Goal: Transaction & Acquisition: Subscribe to service/newsletter

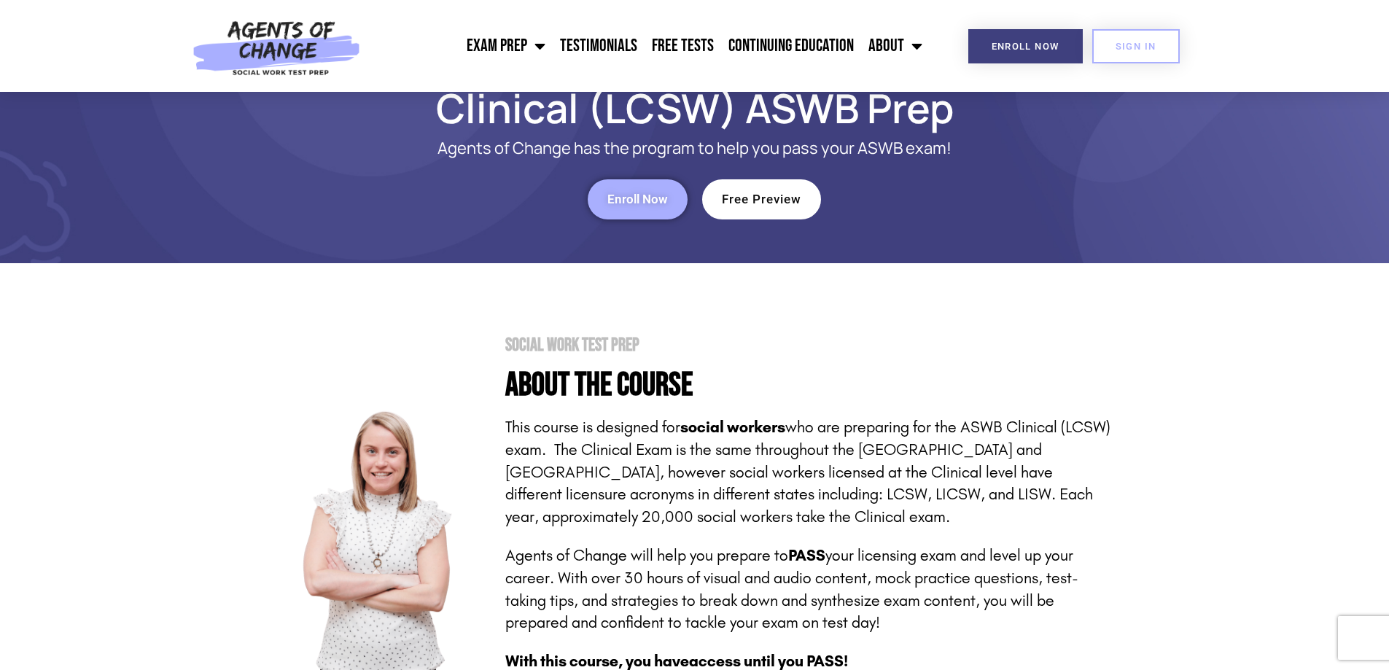
scroll to position [3866, 0]
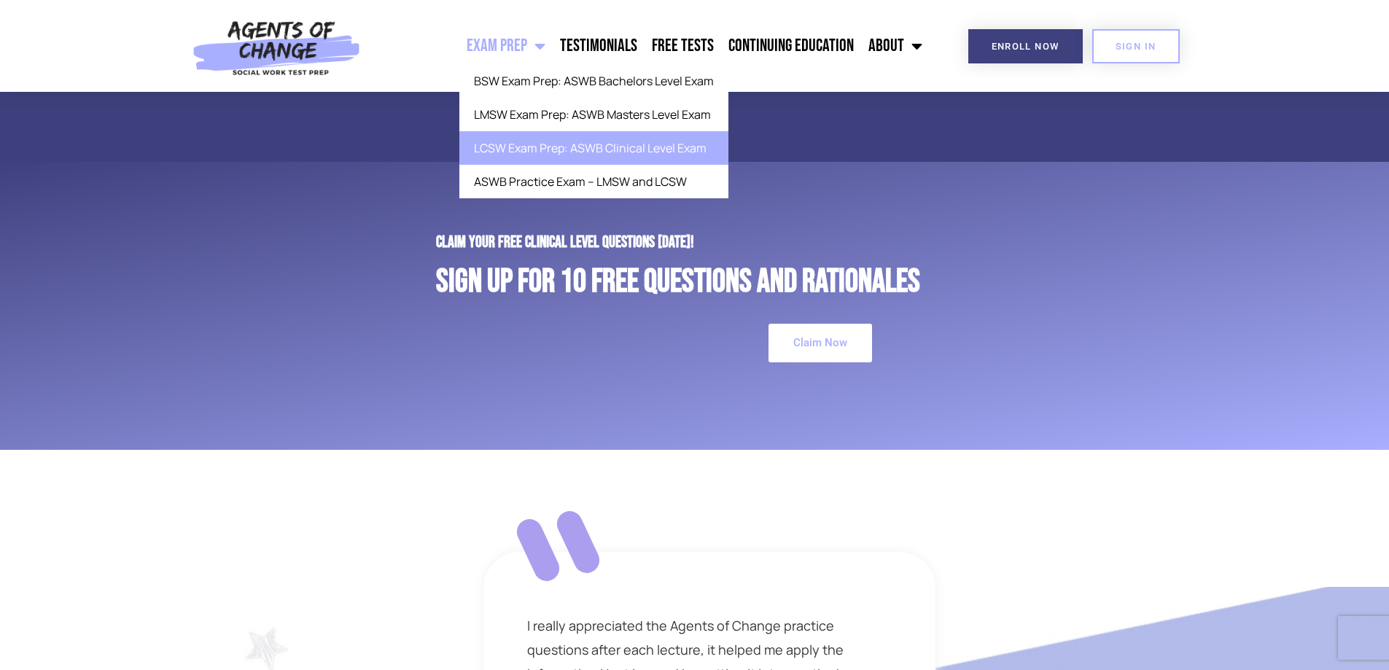
click at [524, 42] on link "Exam Prep" at bounding box center [505, 46] width 93 height 36
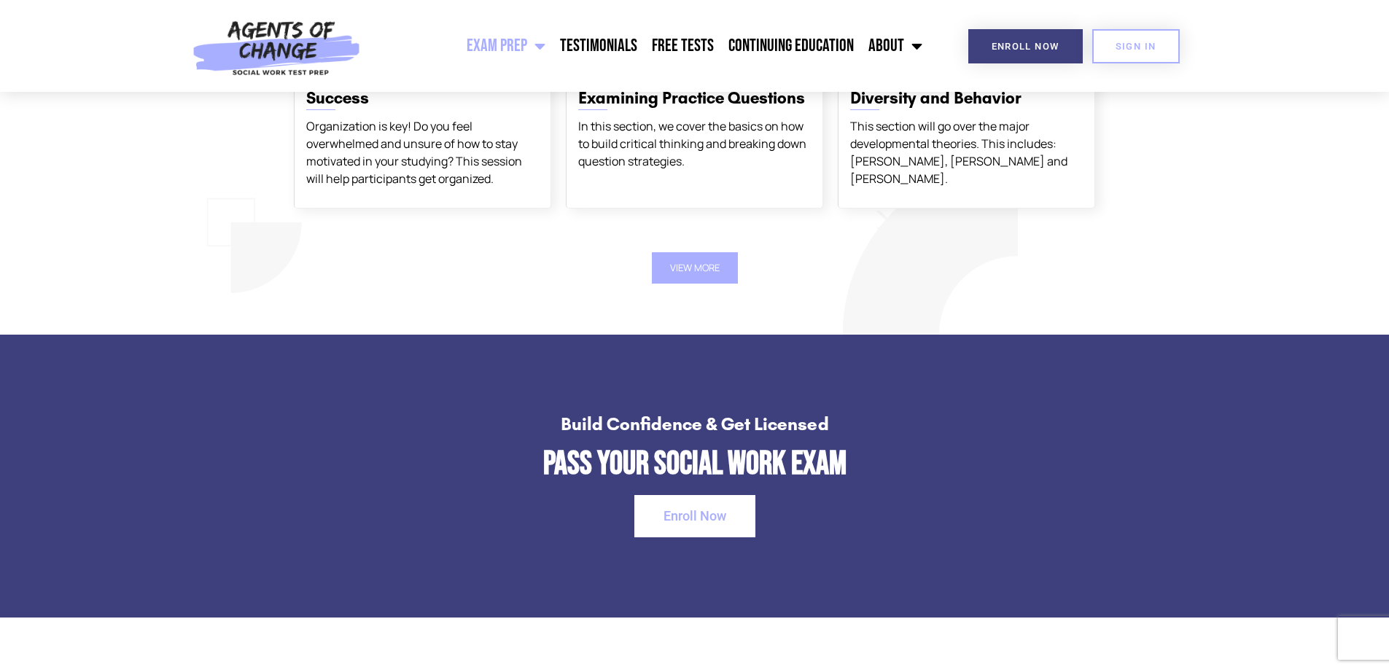
scroll to position [2188, 0]
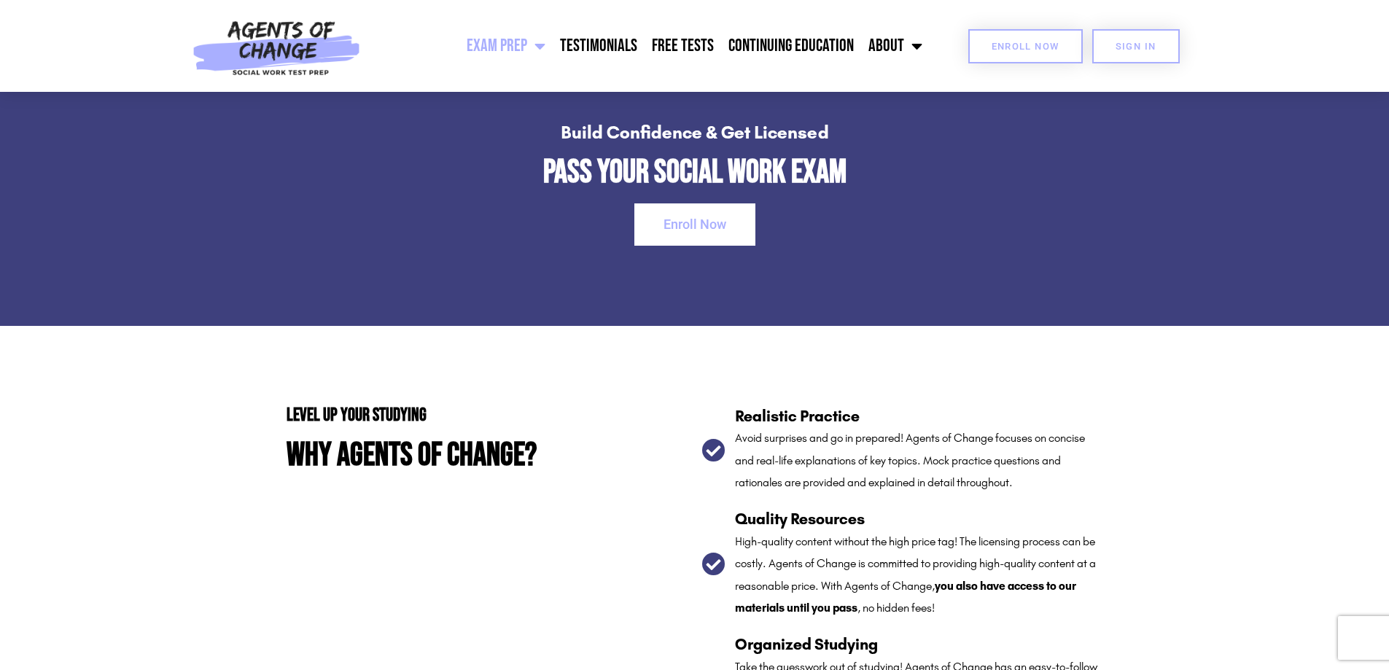
click at [986, 43] on link "Enroll Now" at bounding box center [1026, 46] width 115 height 34
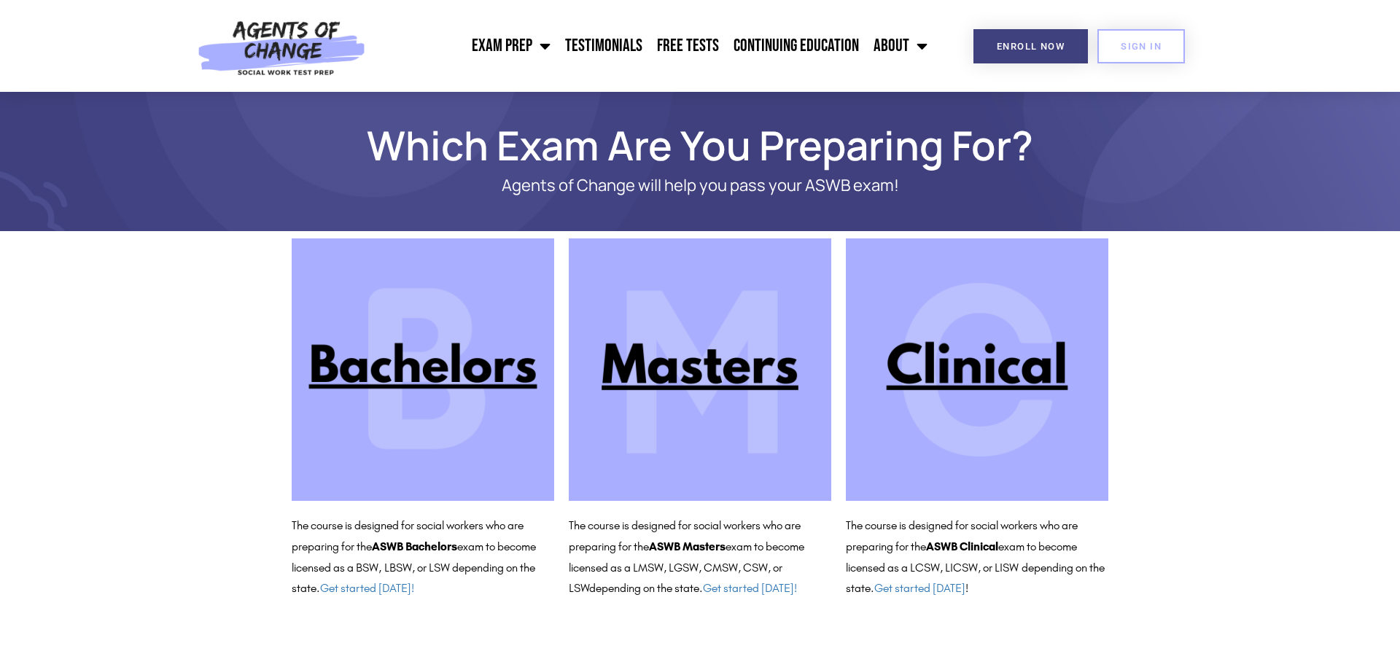
click at [923, 461] on img at bounding box center [977, 369] width 263 height 263
